Goal: Task Accomplishment & Management: Manage account settings

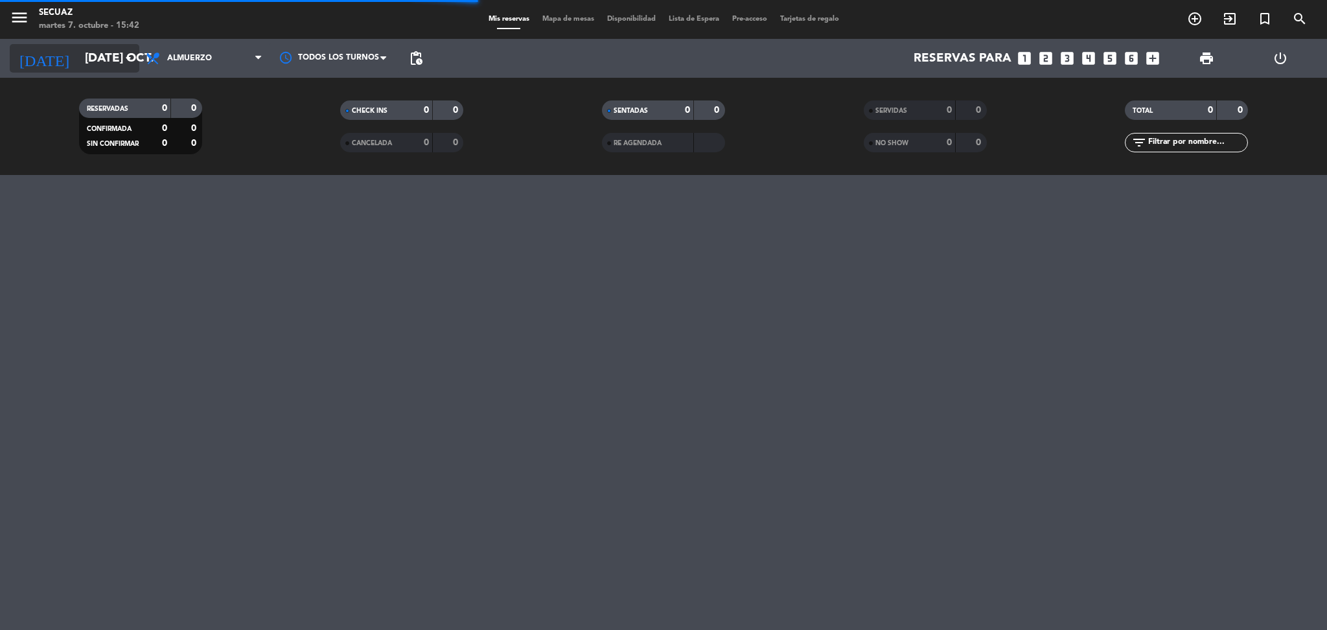
click at [104, 65] on input "[DATE] oct." at bounding box center [156, 58] width 156 height 27
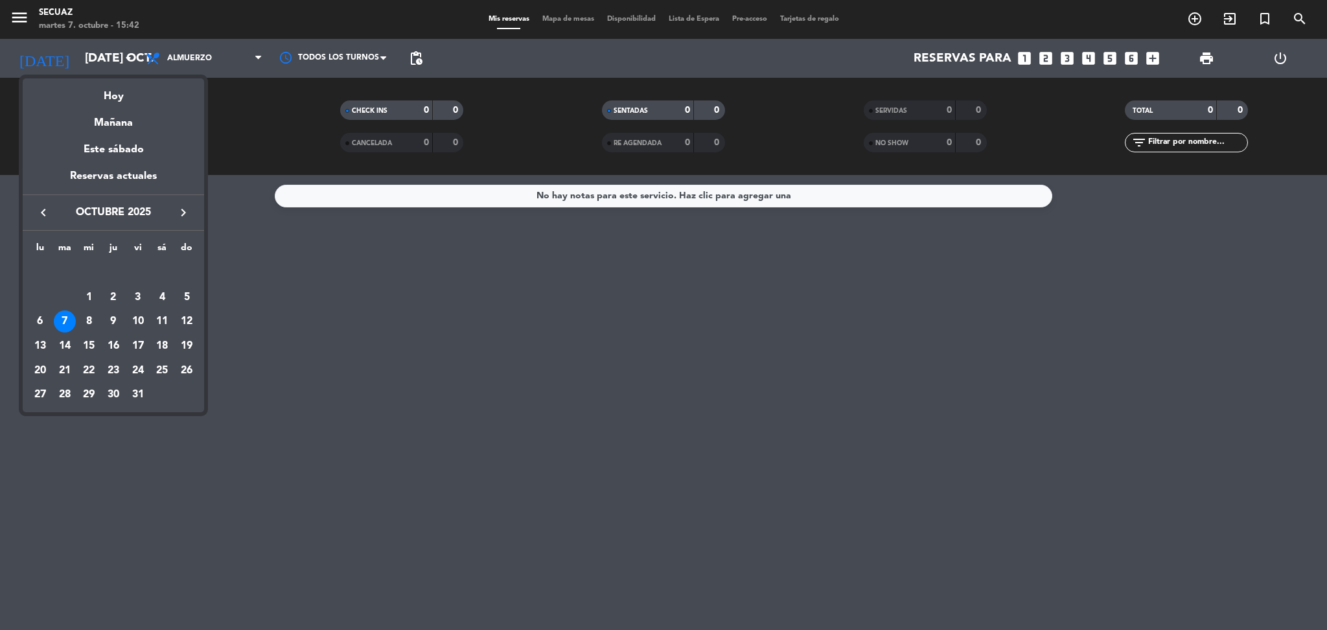
click at [182, 212] on icon "keyboard_arrow_right" at bounding box center [184, 213] width 16 height 16
click at [137, 295] on div "7" at bounding box center [138, 297] width 22 height 22
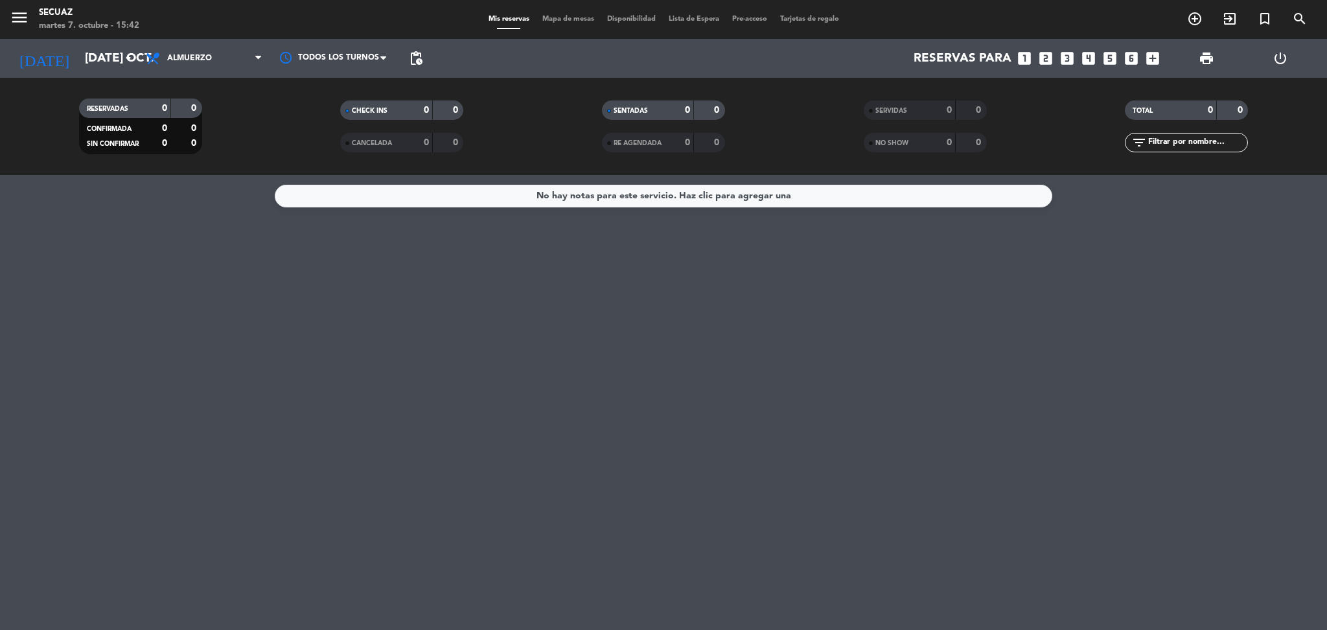
type input "vie. [DATE]"
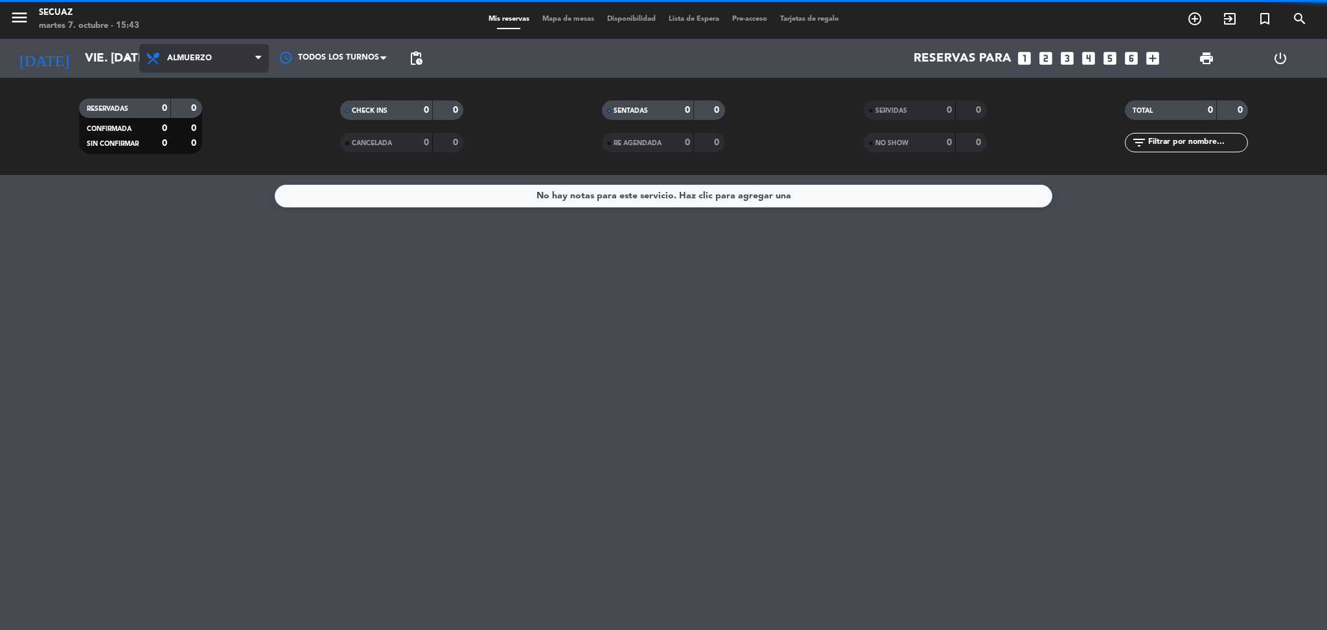
click at [240, 54] on span "Almuerzo" at bounding box center [204, 58] width 130 height 29
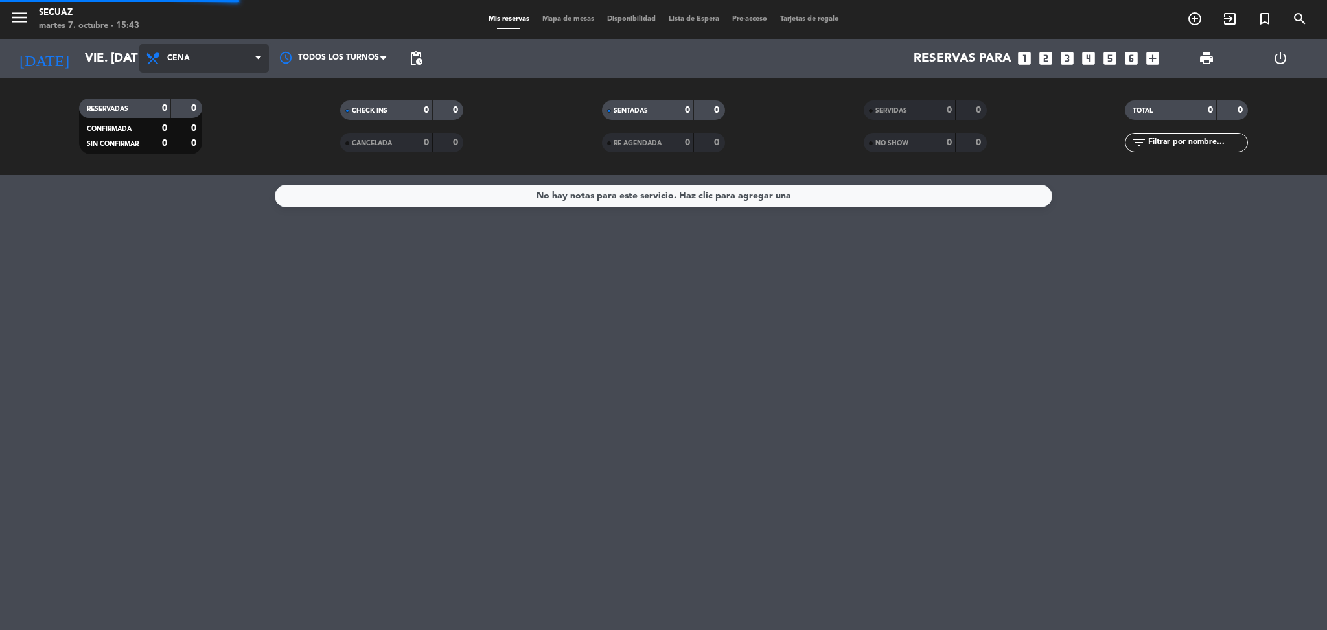
click at [209, 168] on div "menu secuaz martes 7. octubre - 15:43 Mis reservas Mapa de mesas Disponibilidad…" at bounding box center [663, 87] width 1327 height 175
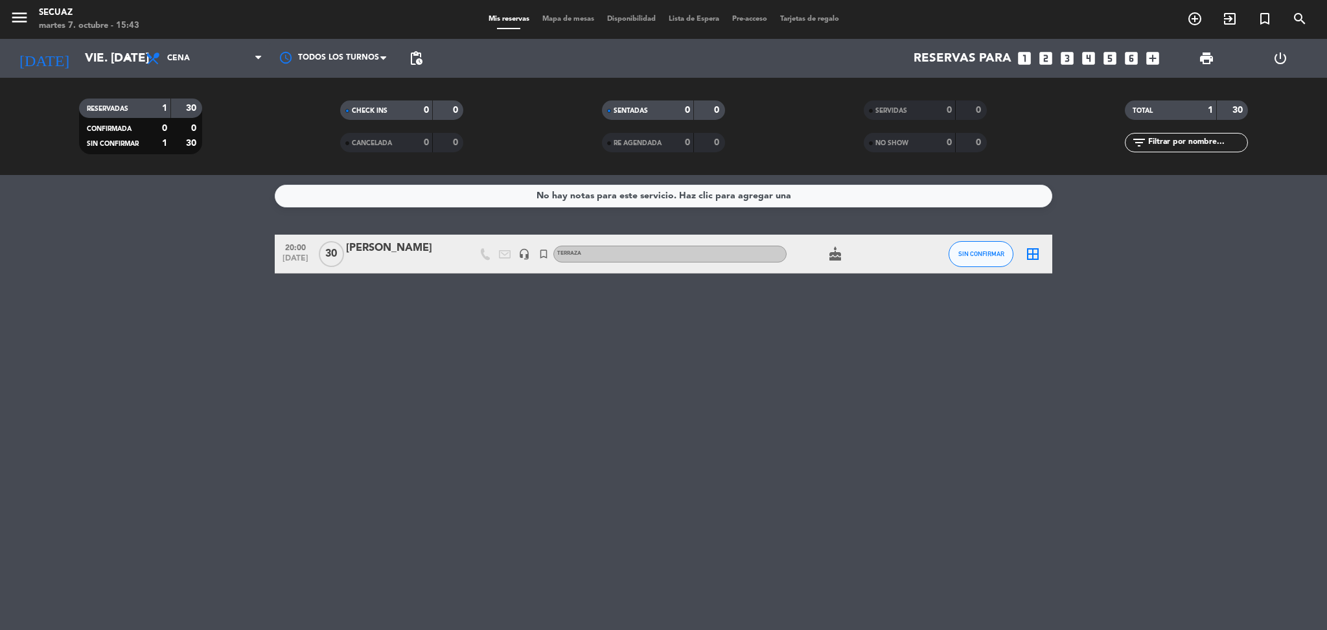
click at [561, 21] on span "Mapa de mesas" at bounding box center [568, 19] width 65 height 7
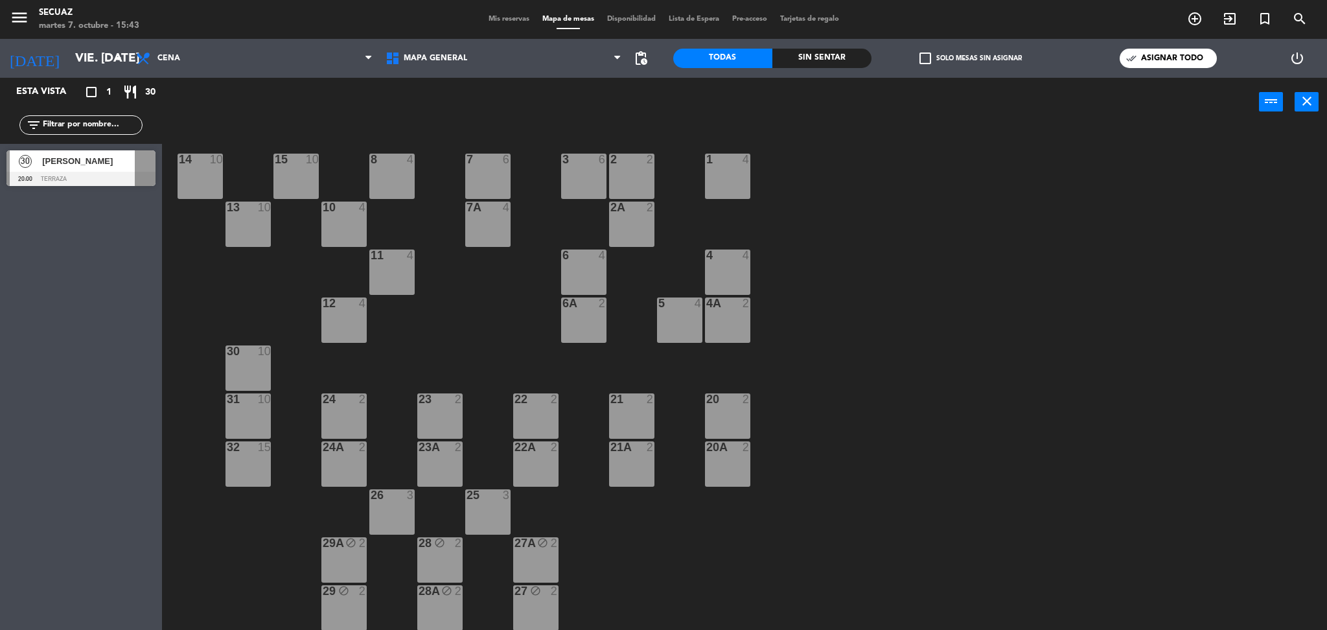
click at [492, 21] on span "Mis reservas" at bounding box center [509, 19] width 54 height 7
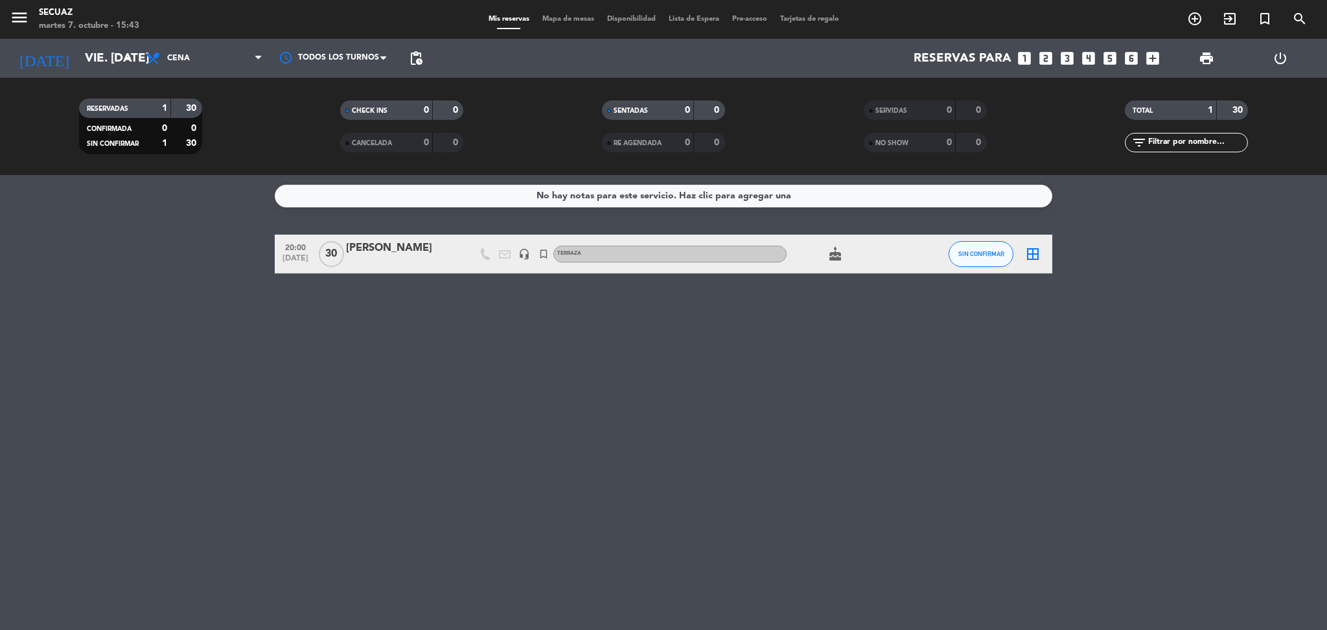
click at [548, 257] on icon "turned_in_not" at bounding box center [544, 254] width 12 height 12
click at [521, 257] on icon "headset_mic" at bounding box center [524, 254] width 12 height 12
click at [381, 262] on div at bounding box center [401, 262] width 110 height 10
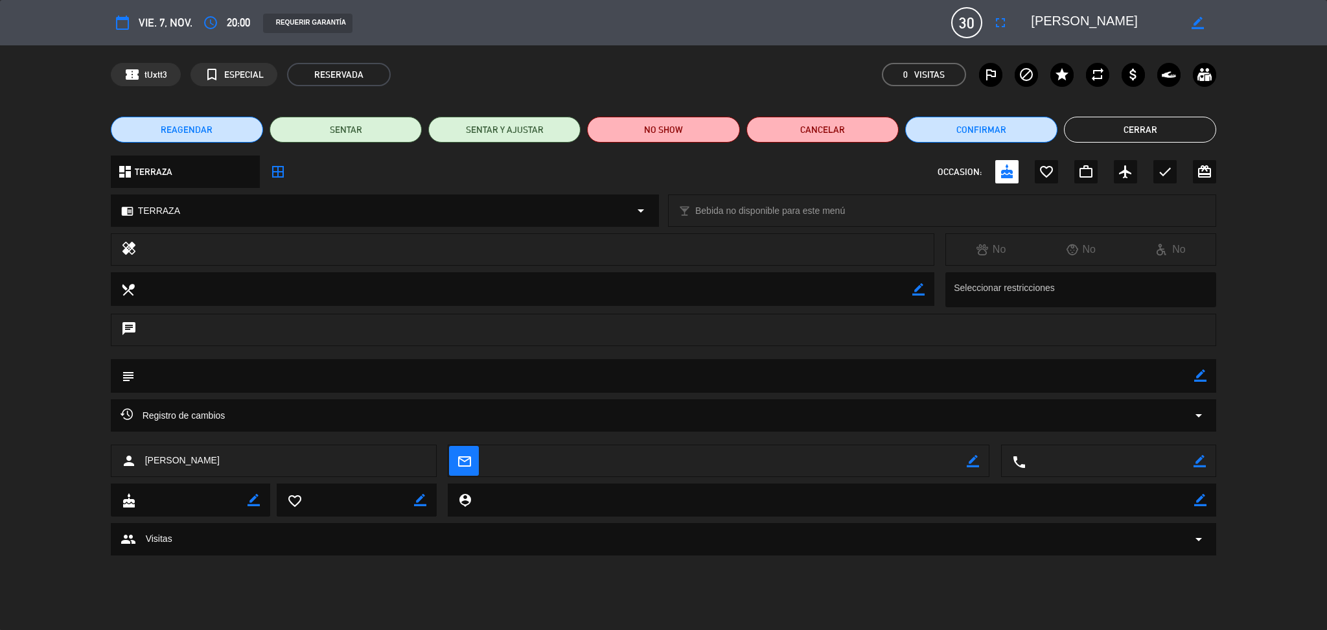
click at [194, 123] on span "REAGENDAR" at bounding box center [187, 130] width 52 height 14
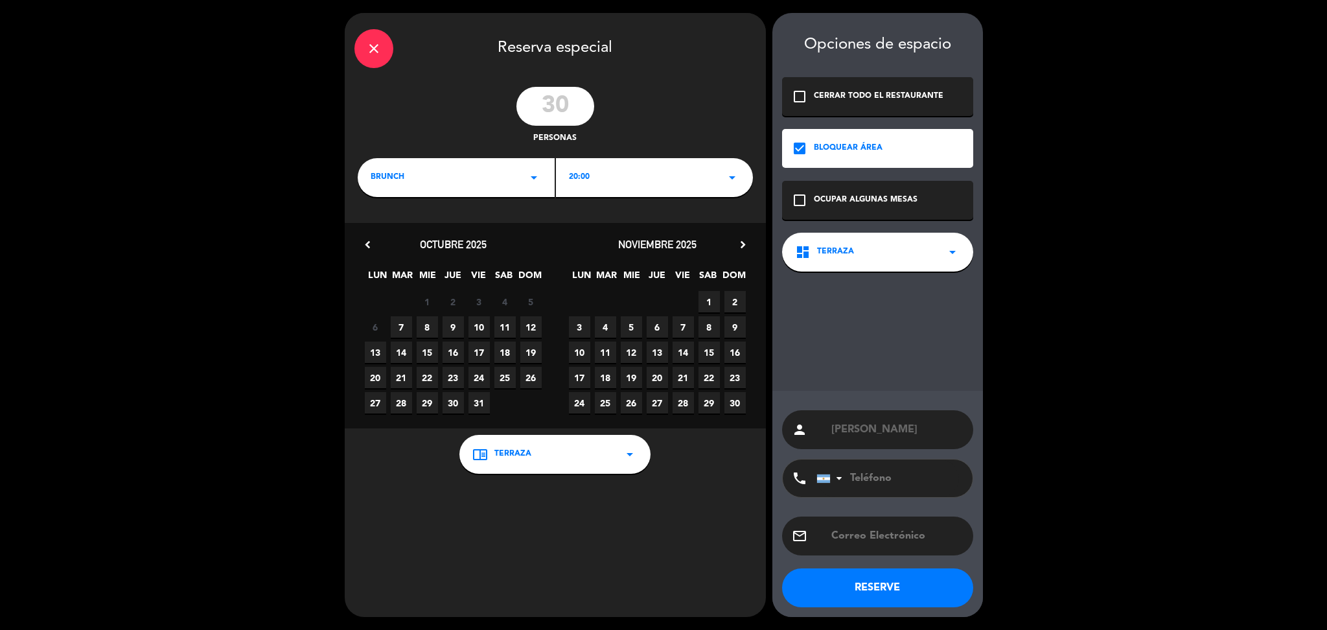
click at [381, 43] on div "close" at bounding box center [373, 48] width 39 height 39
